Goal: Information Seeking & Learning: Learn about a topic

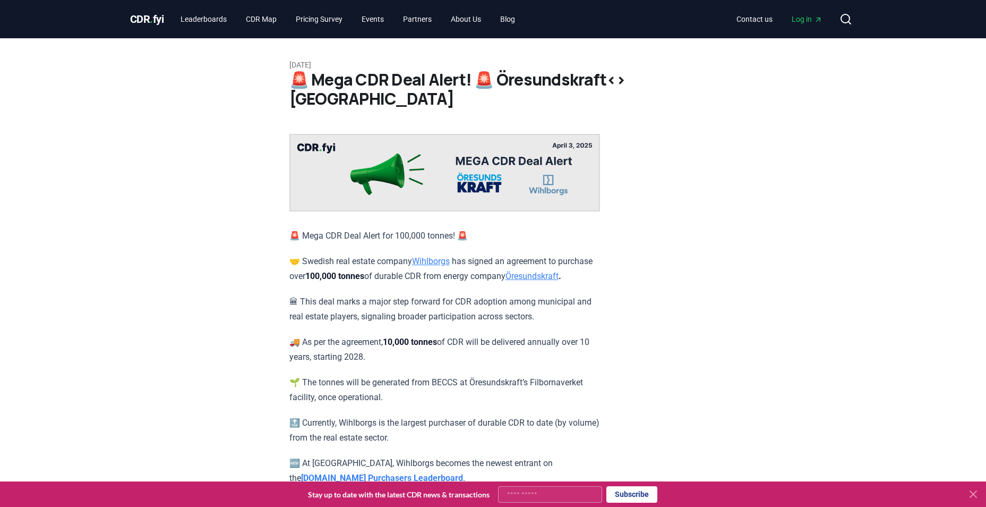
click at [506, 281] on link "Öresundskraft" at bounding box center [532, 276] width 53 height 10
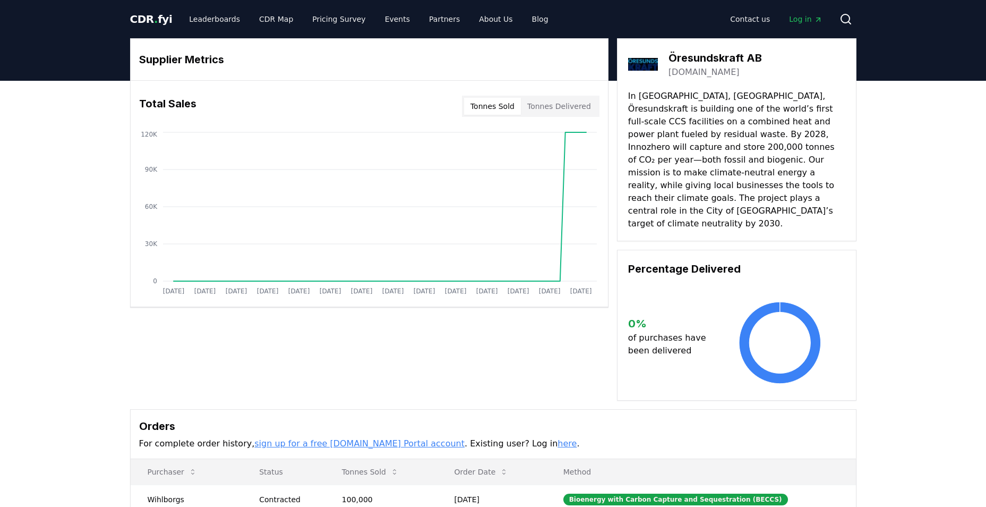
drag, startPoint x: 700, startPoint y: 99, endPoint x: 786, endPoint y: 170, distance: 111.2
click at [729, 164] on p "In [GEOGRAPHIC_DATA], [GEOGRAPHIC_DATA], Öresundskraft is building one of the w…" at bounding box center [736, 160] width 217 height 140
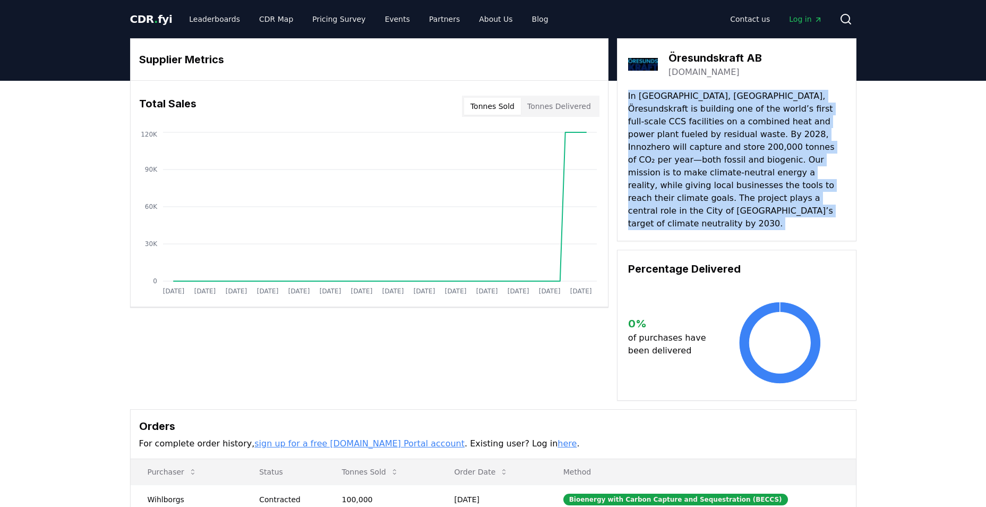
click at [729, 164] on p "In [GEOGRAPHIC_DATA], [GEOGRAPHIC_DATA], Öresundskraft is building one of the w…" at bounding box center [736, 160] width 217 height 140
drag, startPoint x: 729, startPoint y: 164, endPoint x: 674, endPoint y: 160, distance: 54.3
click at [674, 160] on p "In [GEOGRAPHIC_DATA], [GEOGRAPHIC_DATA], Öresundskraft is building one of the w…" at bounding box center [736, 160] width 217 height 140
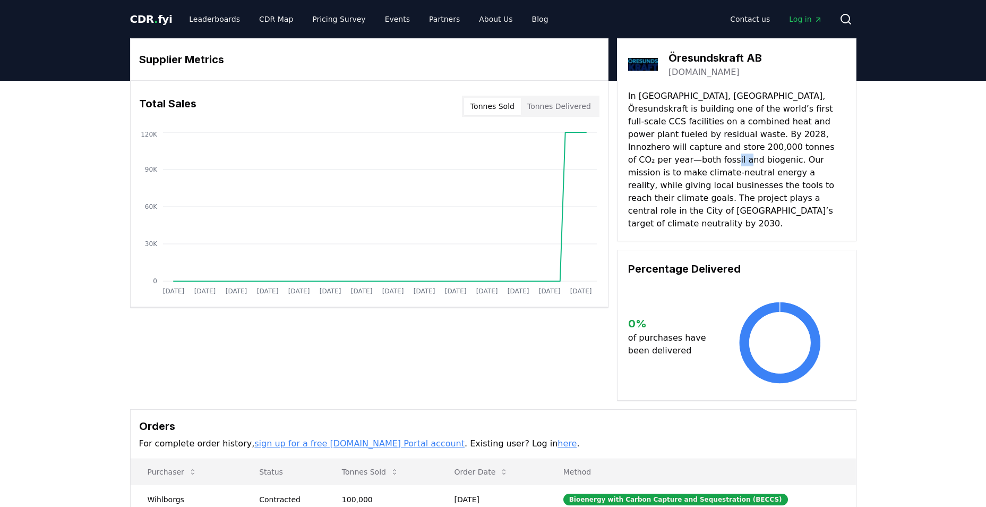
click at [674, 160] on p "In [GEOGRAPHIC_DATA], [GEOGRAPHIC_DATA], Öresundskraft is building one of the w…" at bounding box center [736, 160] width 217 height 140
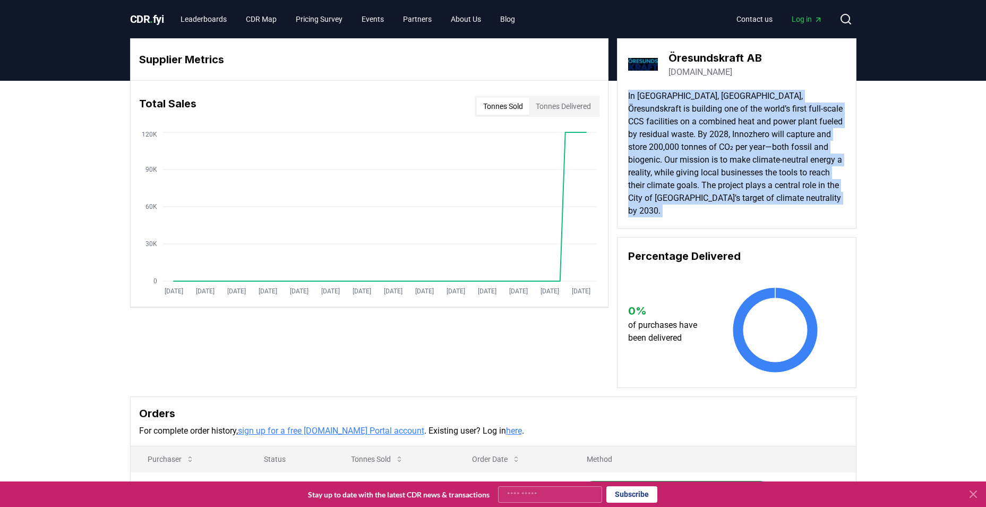
click at [674, 160] on p "In [GEOGRAPHIC_DATA], [GEOGRAPHIC_DATA], Öresundskraft is building one of the w…" at bounding box center [736, 153] width 217 height 127
drag, startPoint x: 674, startPoint y: 160, endPoint x: 680, endPoint y: 210, distance: 50.7
click at [674, 186] on p "In [GEOGRAPHIC_DATA], [GEOGRAPHIC_DATA], Öresundskraft is building one of the w…" at bounding box center [736, 153] width 217 height 127
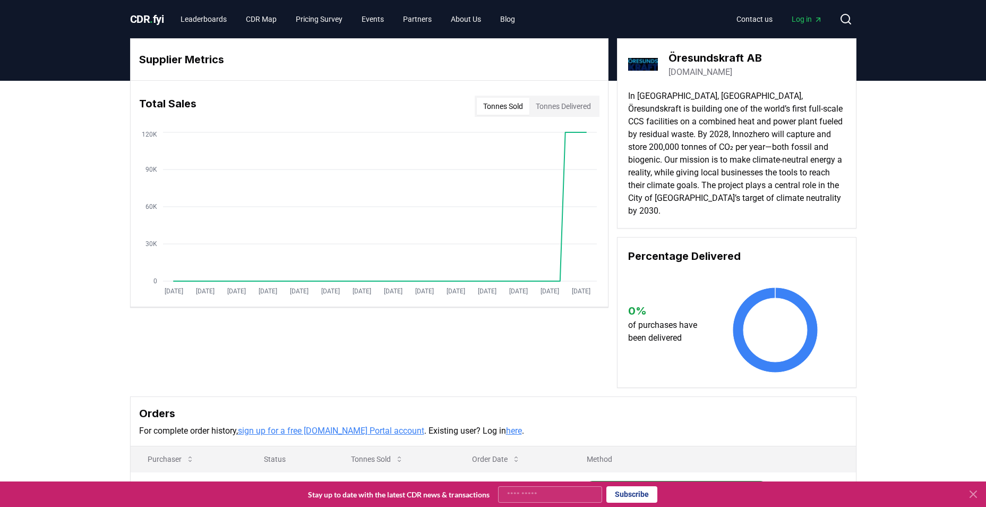
drag, startPoint x: 680, startPoint y: 213, endPoint x: 773, endPoint y: 80, distance: 163.2
click at [773, 80] on div "Öresundskraft AB [DOMAIN_NAME] In [GEOGRAPHIC_DATA], [GEOGRAPHIC_DATA], Öresund…" at bounding box center [737, 133] width 240 height 190
drag, startPoint x: 773, startPoint y: 80, endPoint x: 665, endPoint y: 100, distance: 109.7
click at [665, 100] on p "In [GEOGRAPHIC_DATA], [GEOGRAPHIC_DATA], Öresundskraft is building one of the w…" at bounding box center [736, 153] width 217 height 127
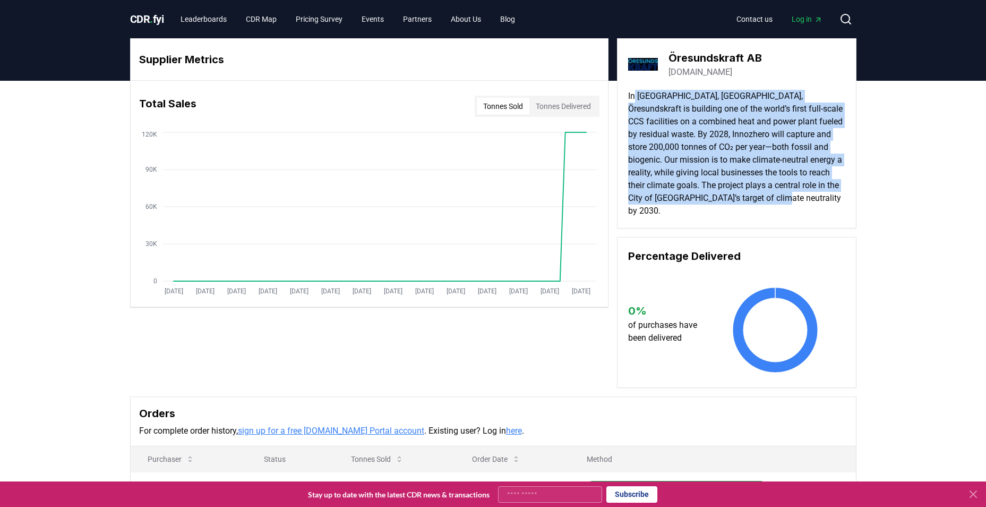
drag, startPoint x: 636, startPoint y: 96, endPoint x: 770, endPoint y: 250, distance: 204.0
click at [770, 250] on div "Öresundskraft AB [DOMAIN_NAME] In [GEOGRAPHIC_DATA], [GEOGRAPHIC_DATA], Öresund…" at bounding box center [737, 212] width 240 height 349
drag, startPoint x: 770, startPoint y: 250, endPoint x: 840, endPoint y: 71, distance: 192.7
click at [766, 208] on p "In [GEOGRAPHIC_DATA], [GEOGRAPHIC_DATA], Öresundskraft is building one of the w…" at bounding box center [736, 153] width 217 height 127
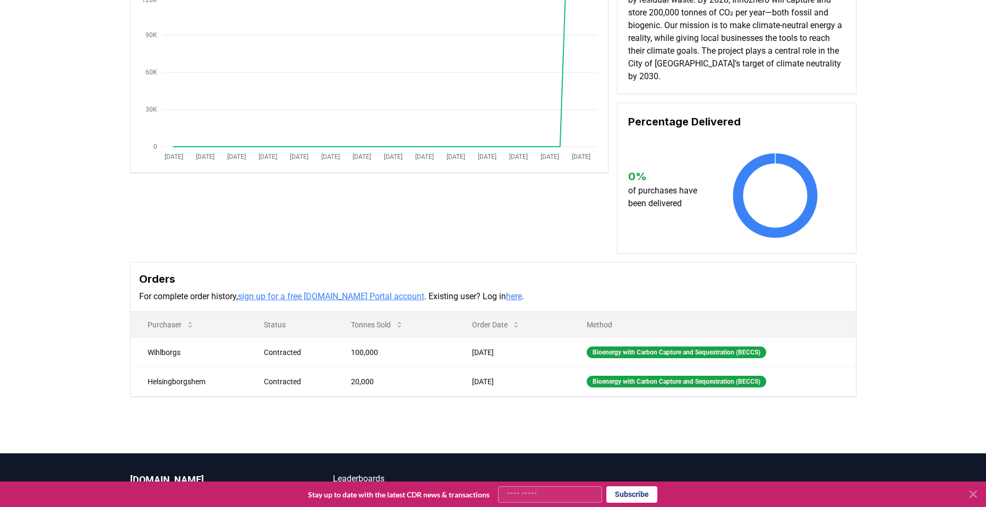
scroll to position [236, 0]
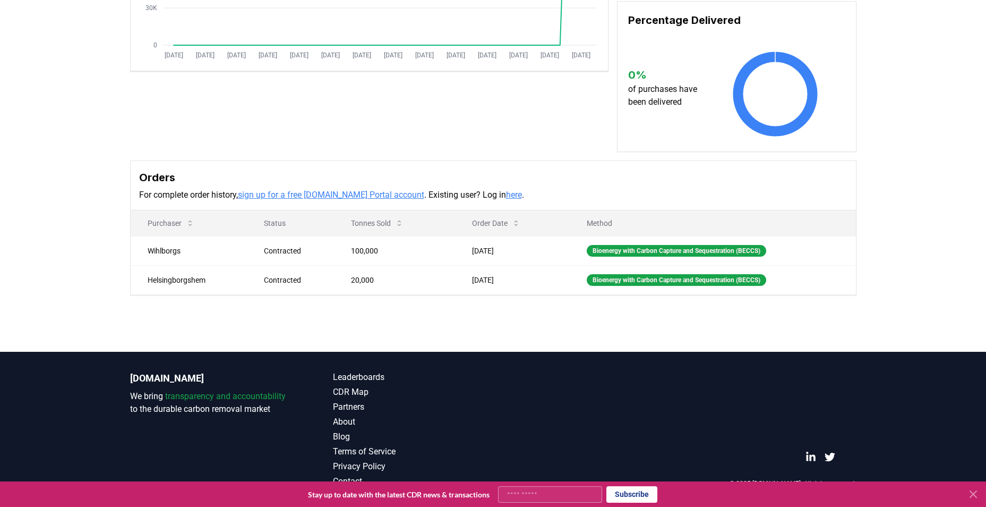
drag, startPoint x: 273, startPoint y: 143, endPoint x: 616, endPoint y: 337, distance: 393.3
click at [616, 337] on div "Supplier Metrics Total Sales Tonnes Sold Tonnes Delivered [DATE] [DATE] [DATE] …" at bounding box center [493, 91] width 986 height 493
drag, startPoint x: 616, startPoint y: 337, endPoint x: 536, endPoint y: 351, distance: 80.4
click at [536, 351] on main "Supplier Metrics Total Sales Tonnes Sold Tonnes Delivered [DATE] [DATE] [DATE] …" at bounding box center [493, 98] width 986 height 507
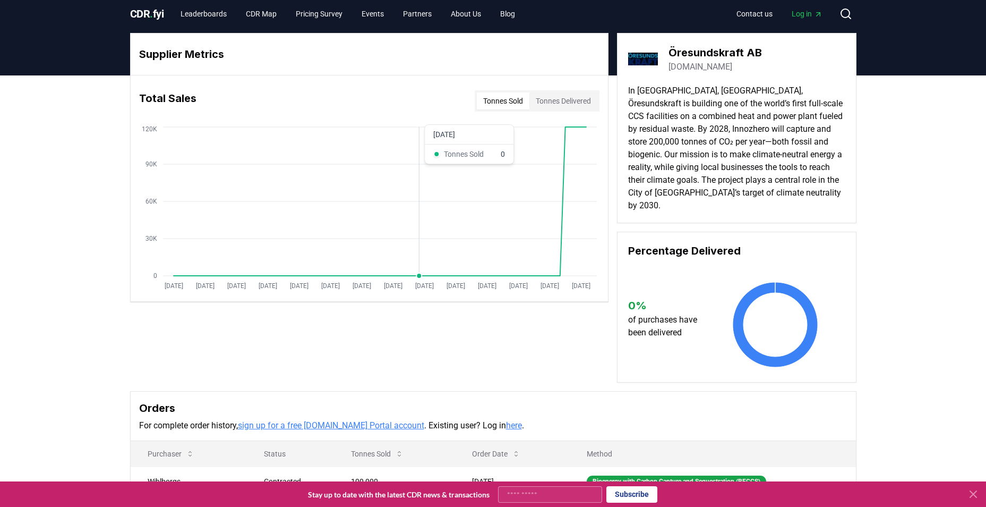
scroll to position [0, 0]
